Goal: Transaction & Acquisition: Download file/media

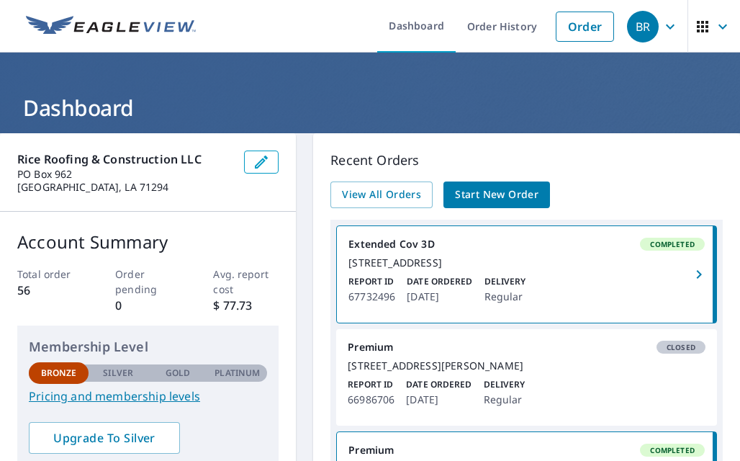
click at [698, 162] on p "Recent Orders" at bounding box center [526, 159] width 392 height 19
click at [701, 172] on div "Recent Orders View All Orders Start New Order" at bounding box center [526, 179] width 392 height 58
click at [475, 261] on div "[STREET_ADDRESS]" at bounding box center [526, 262] width 356 height 13
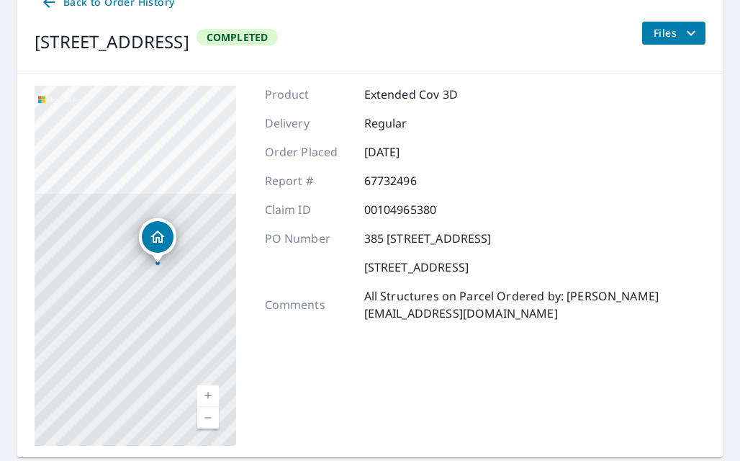
scroll to position [170, 0]
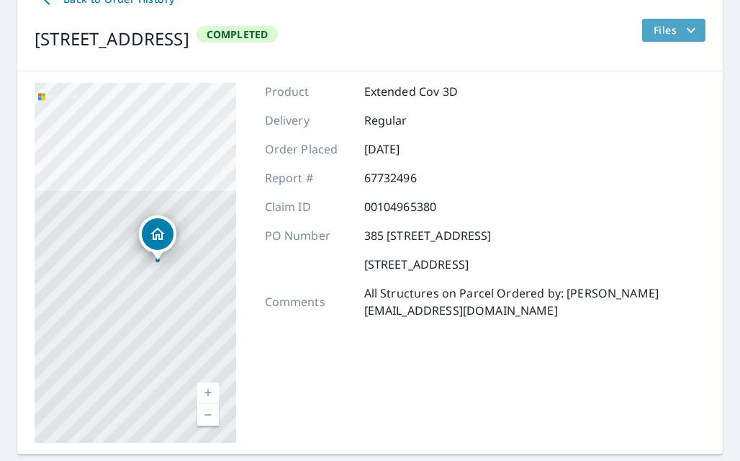
click at [663, 34] on span "Files" at bounding box center [677, 30] width 46 height 17
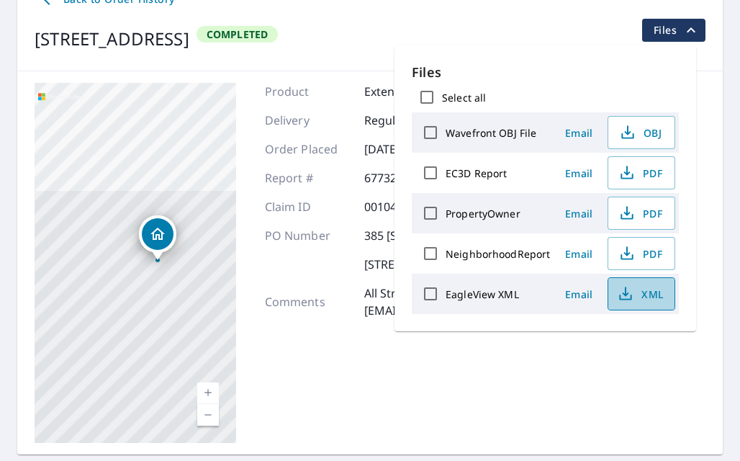
click at [656, 290] on span "XML" at bounding box center [640, 293] width 46 height 17
click at [485, 377] on div "Product Extended Cov 3D Delivery Regular Order Placed [DATE] Report # 67732496 …" at bounding box center [485, 263] width 441 height 360
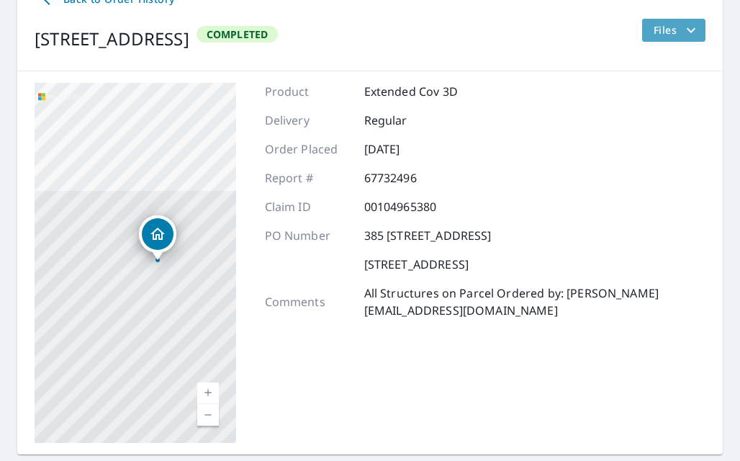
click at [654, 31] on span "Files" at bounding box center [677, 30] width 46 height 17
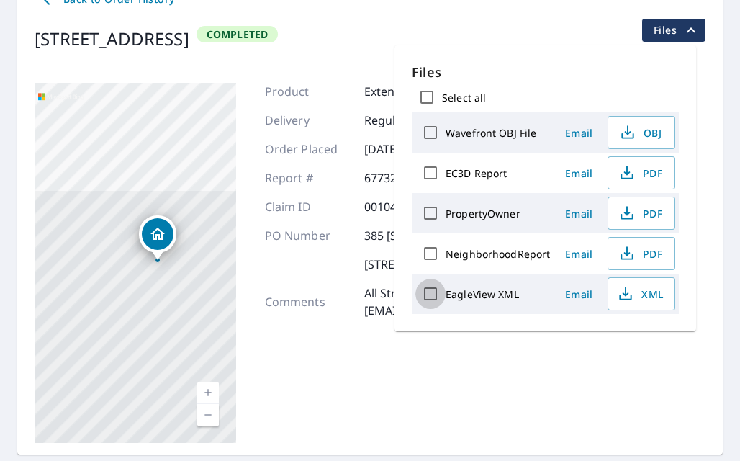
click at [425, 293] on input "EagleView XML" at bounding box center [430, 294] width 30 height 30
checkbox input "true"
